Goal: Information Seeking & Learning: Learn about a topic

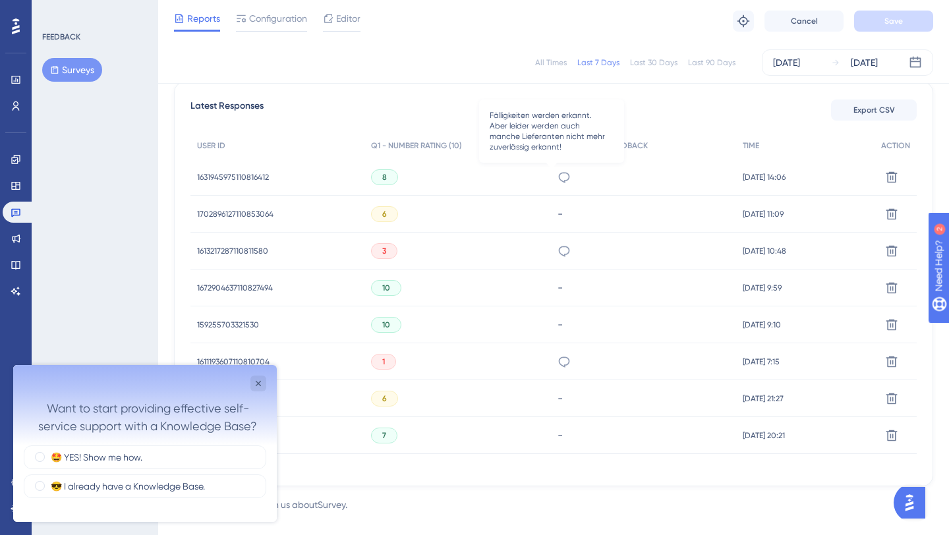
click at [558, 181] on icon at bounding box center [563, 177] width 11 height 11
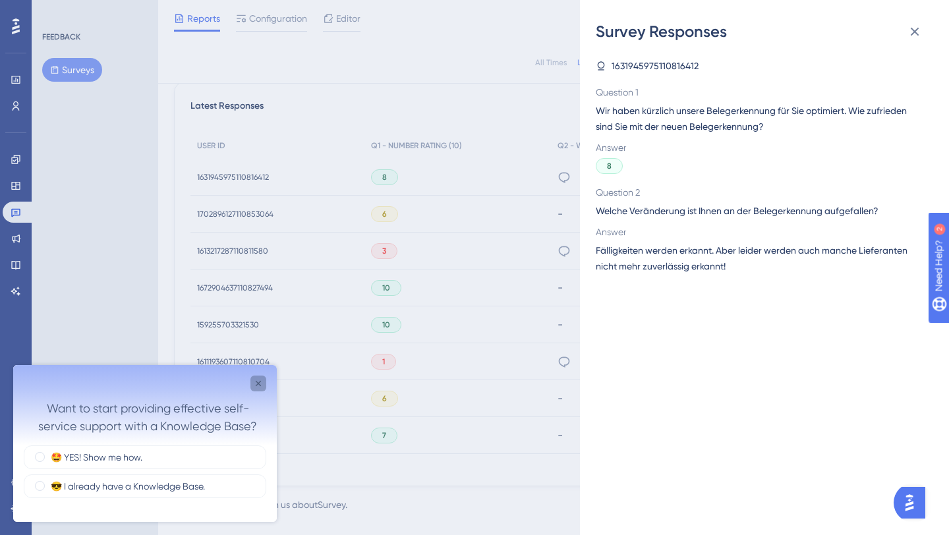
click at [259, 385] on icon "Close survey" at bounding box center [258, 383] width 5 height 5
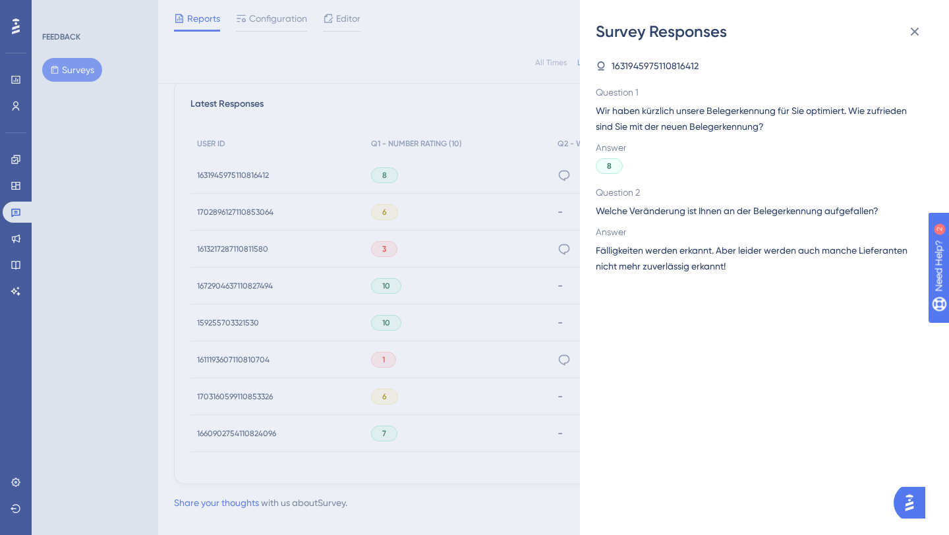
scroll to position [365, 0]
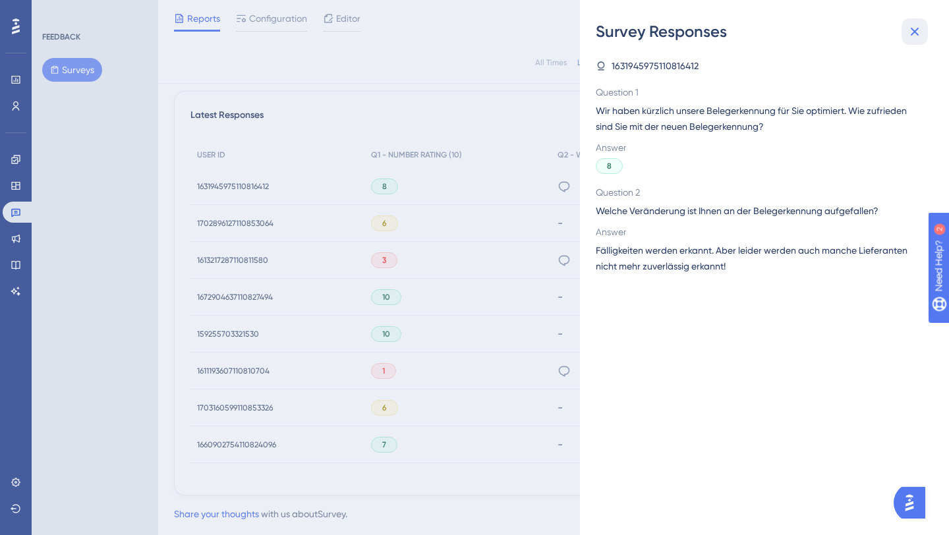
click at [911, 38] on icon at bounding box center [915, 32] width 16 height 16
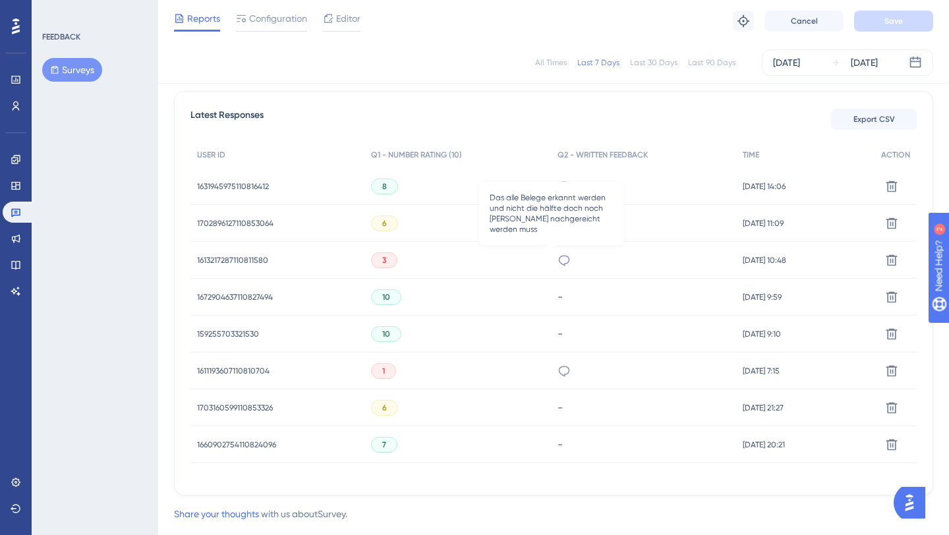
click at [558, 261] on icon at bounding box center [564, 260] width 13 height 13
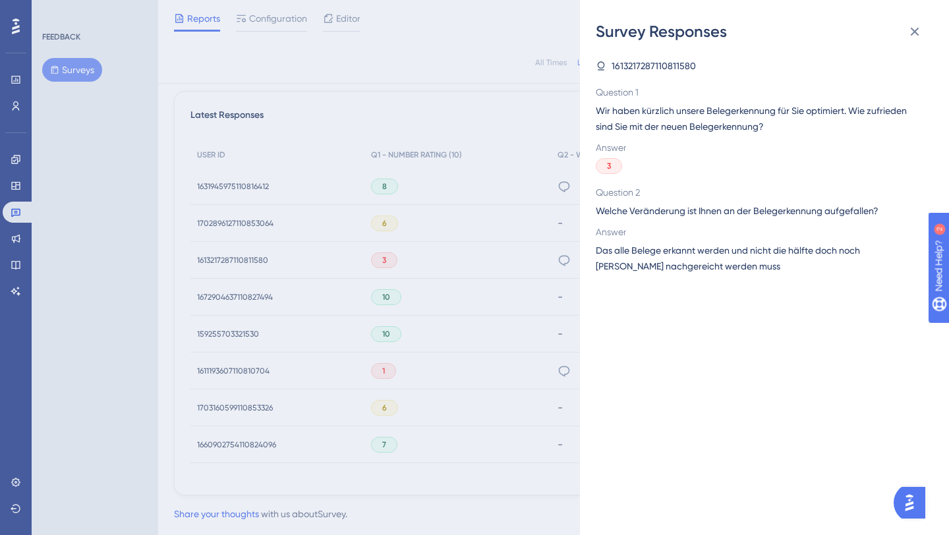
click at [0, 0] on div "Survey Responses 1613217287110811580 Question 1 Wir haben kürzlich unsere Beleg…" at bounding box center [0, 0] width 0 height 0
